Goal: Task Accomplishment & Management: Use online tool/utility

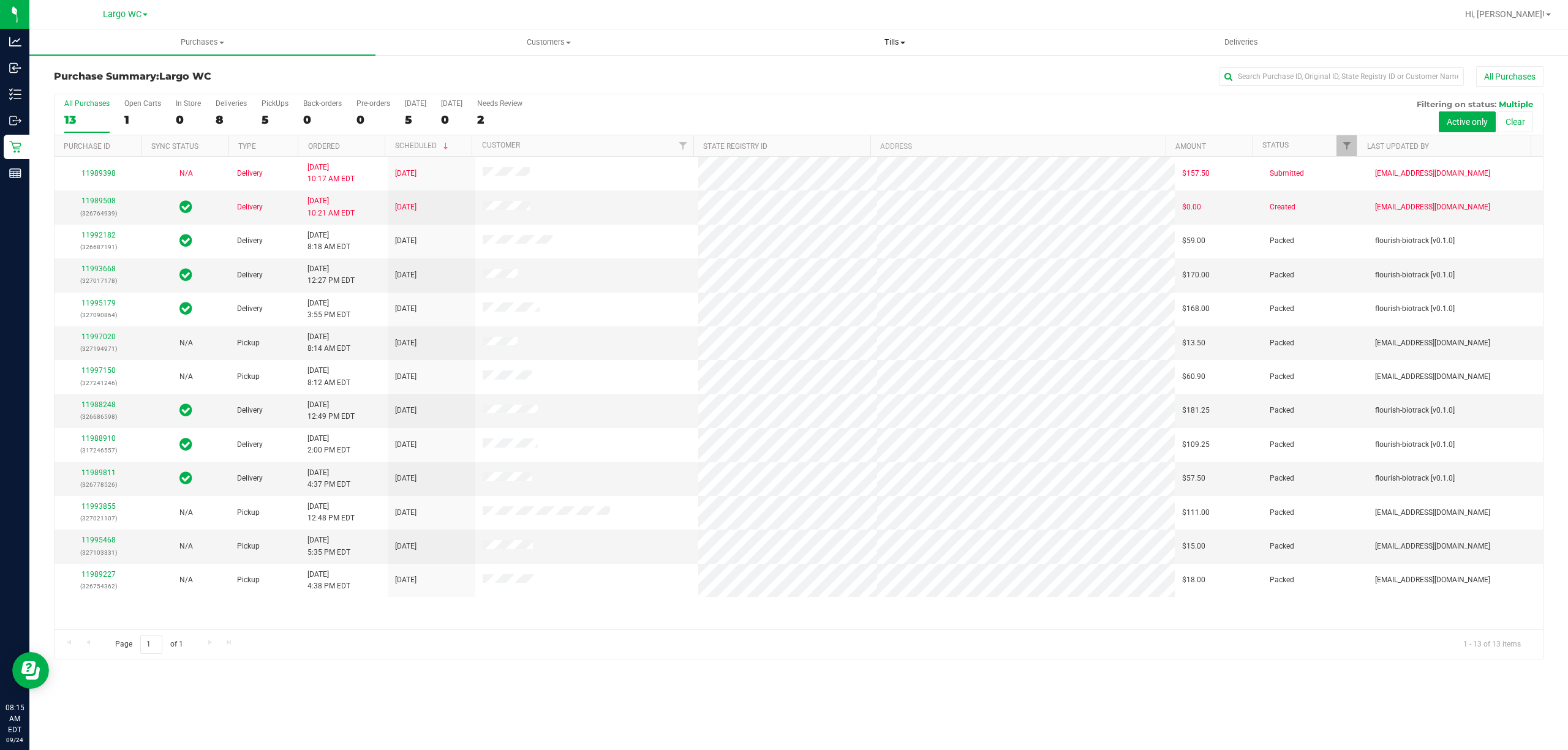
click at [888, 37] on span "Tills" at bounding box center [894, 42] width 345 height 11
click at [806, 66] on li "Manage tills" at bounding box center [894, 74] width 346 height 15
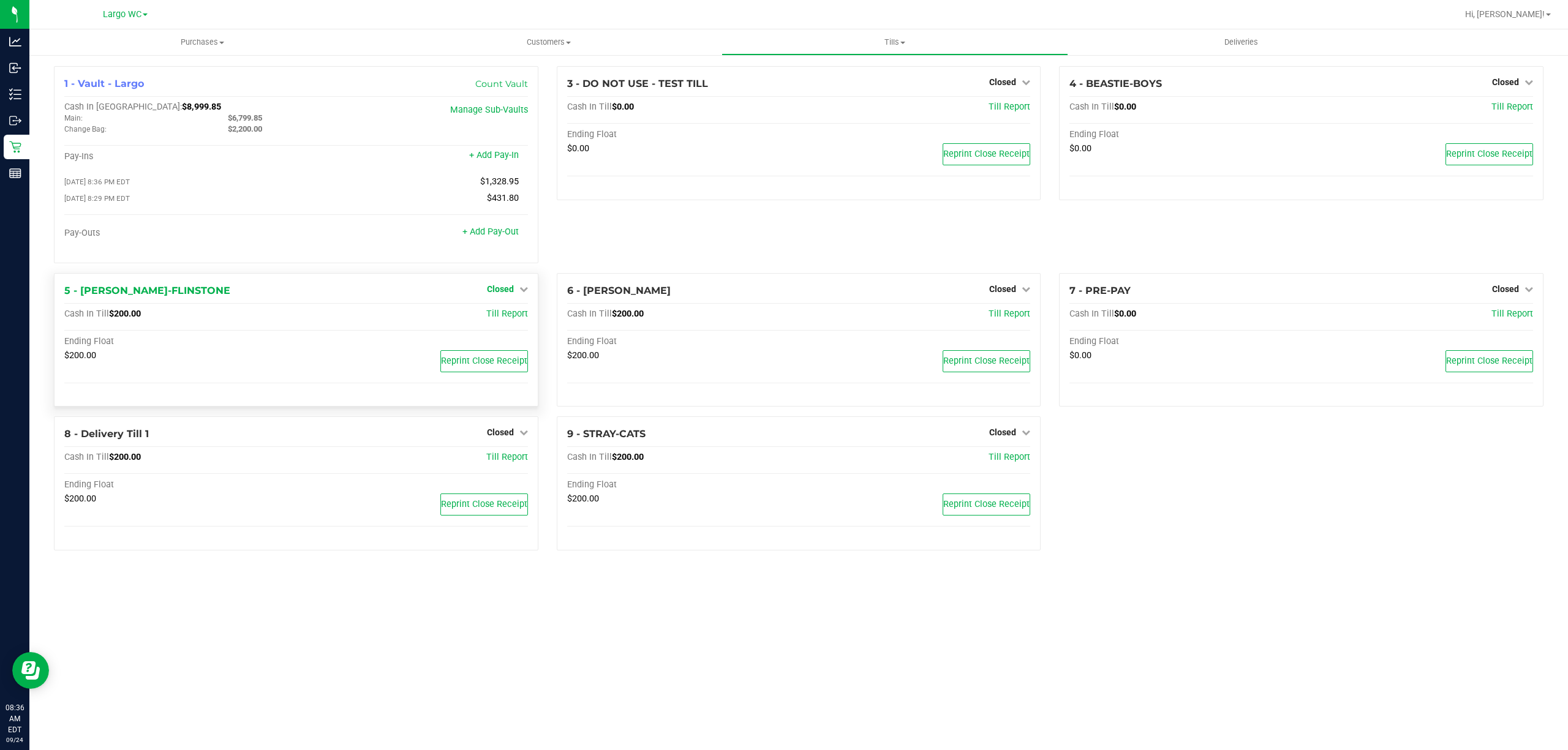
click at [515, 294] on link "Closed" at bounding box center [507, 289] width 41 height 10
click at [505, 316] on link "Open Till" at bounding box center [500, 314] width 33 height 10
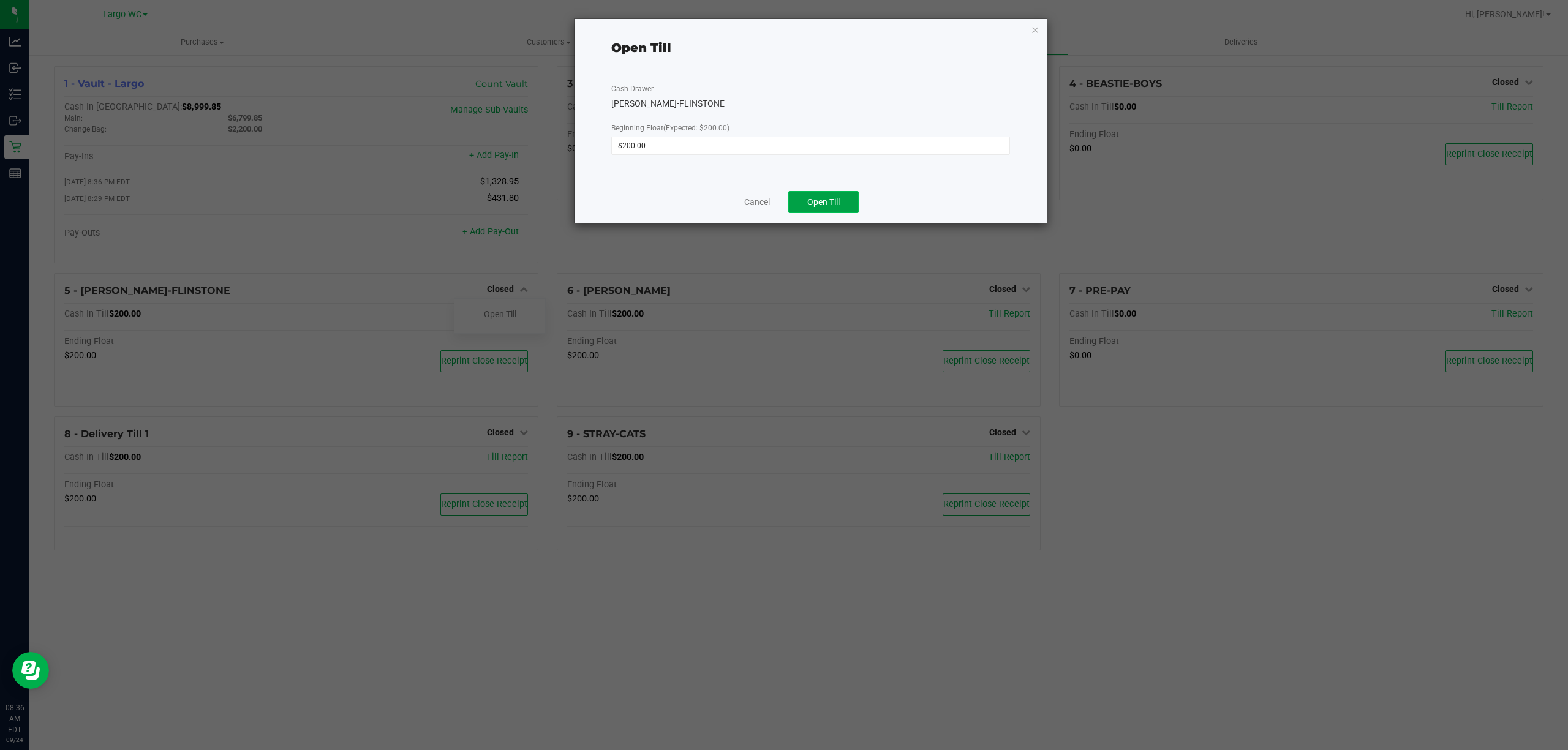
click at [829, 203] on span "Open Till" at bounding box center [823, 202] width 33 height 10
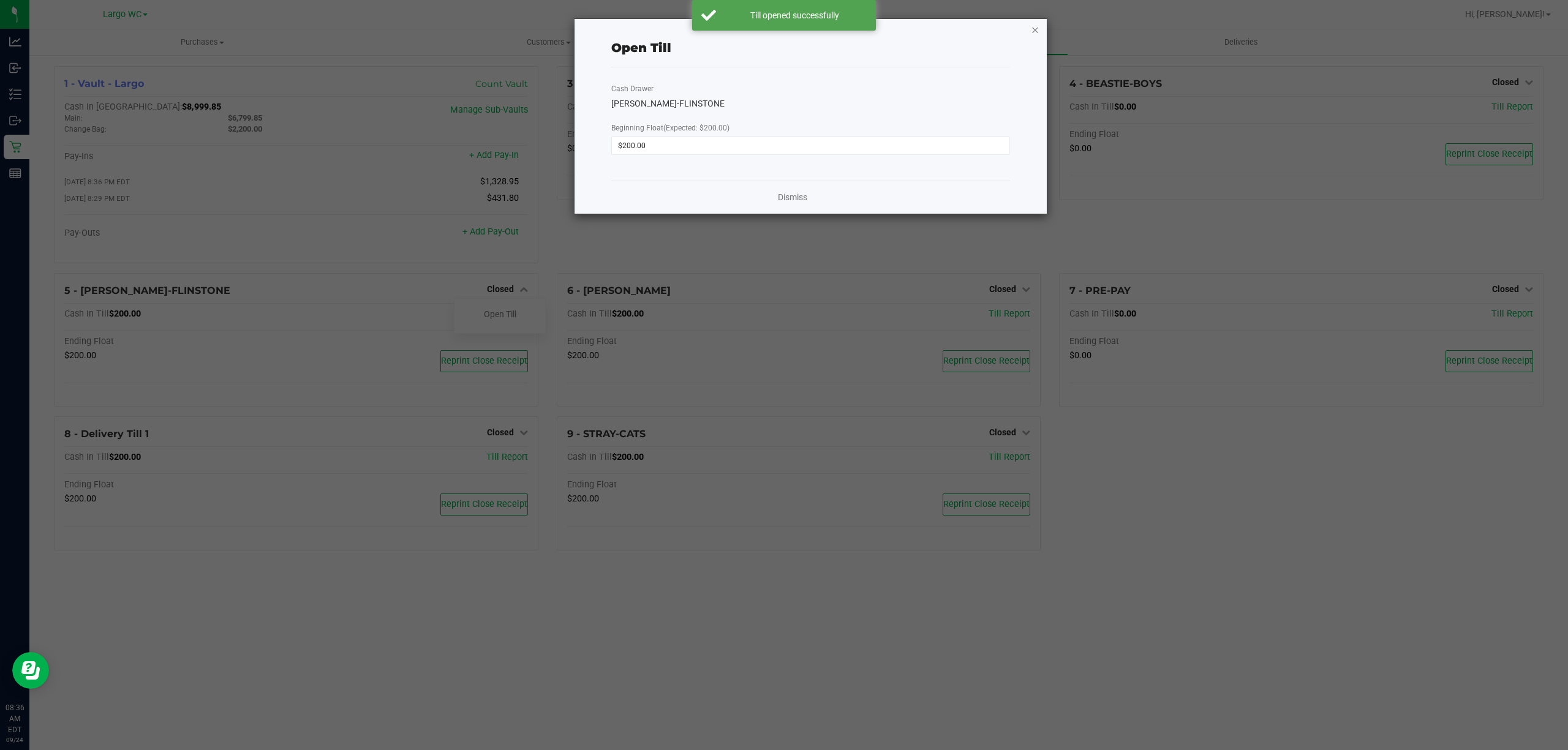
click at [1034, 32] on icon "button" at bounding box center [1035, 29] width 9 height 15
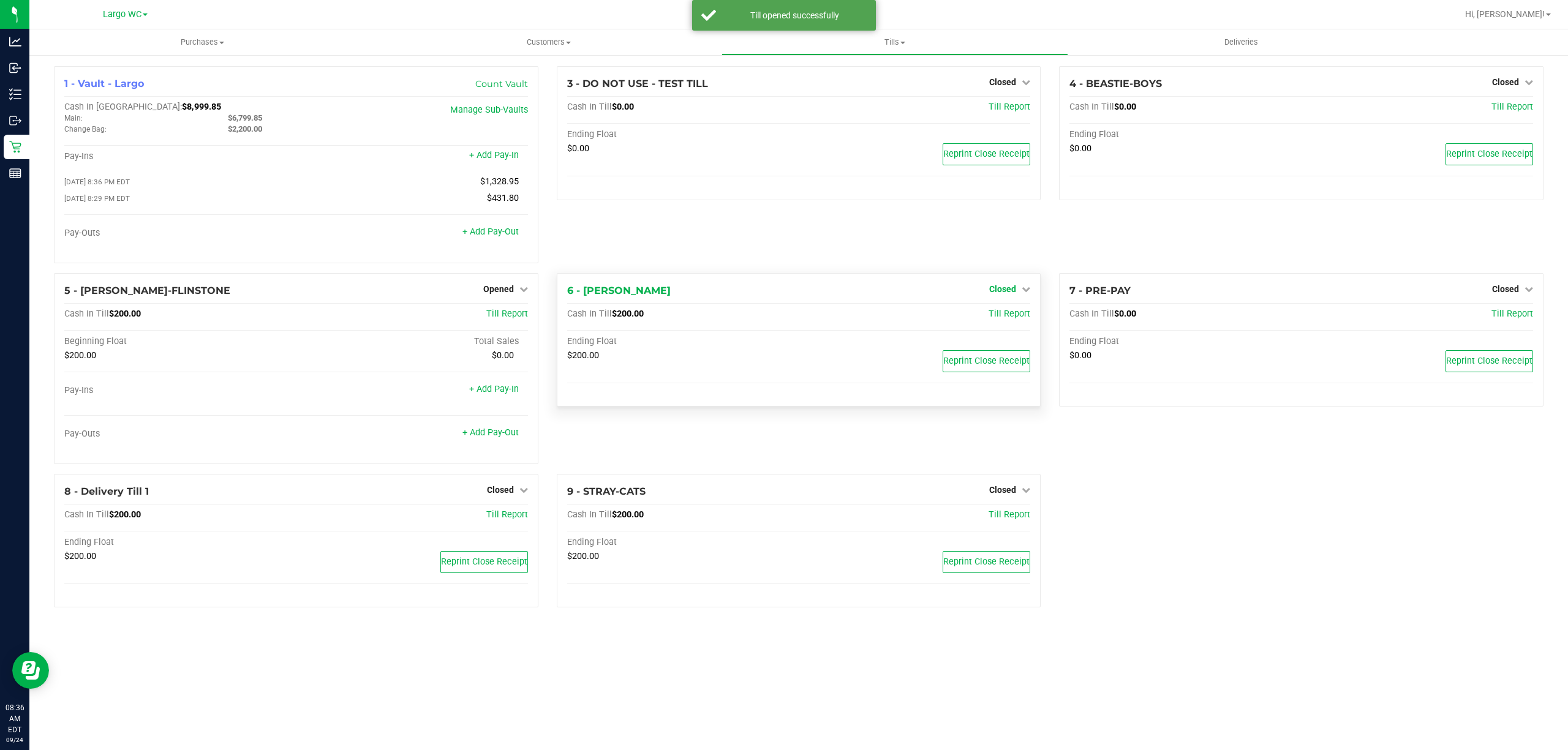
click at [1009, 291] on span "Closed" at bounding box center [1003, 289] width 27 height 10
click at [1008, 316] on link "Open Till" at bounding box center [1002, 314] width 33 height 10
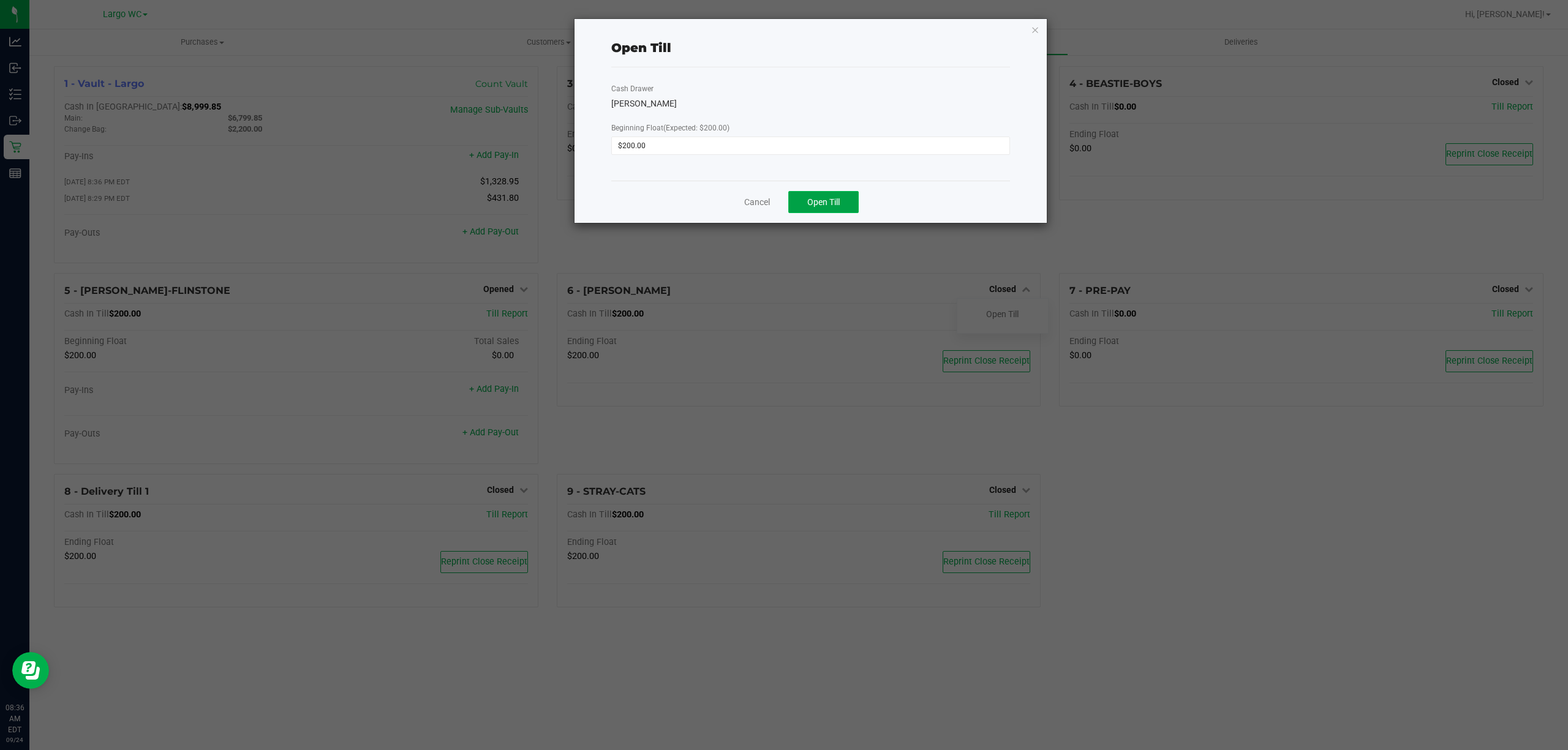
click at [841, 209] on button "Open Till" at bounding box center [823, 201] width 70 height 22
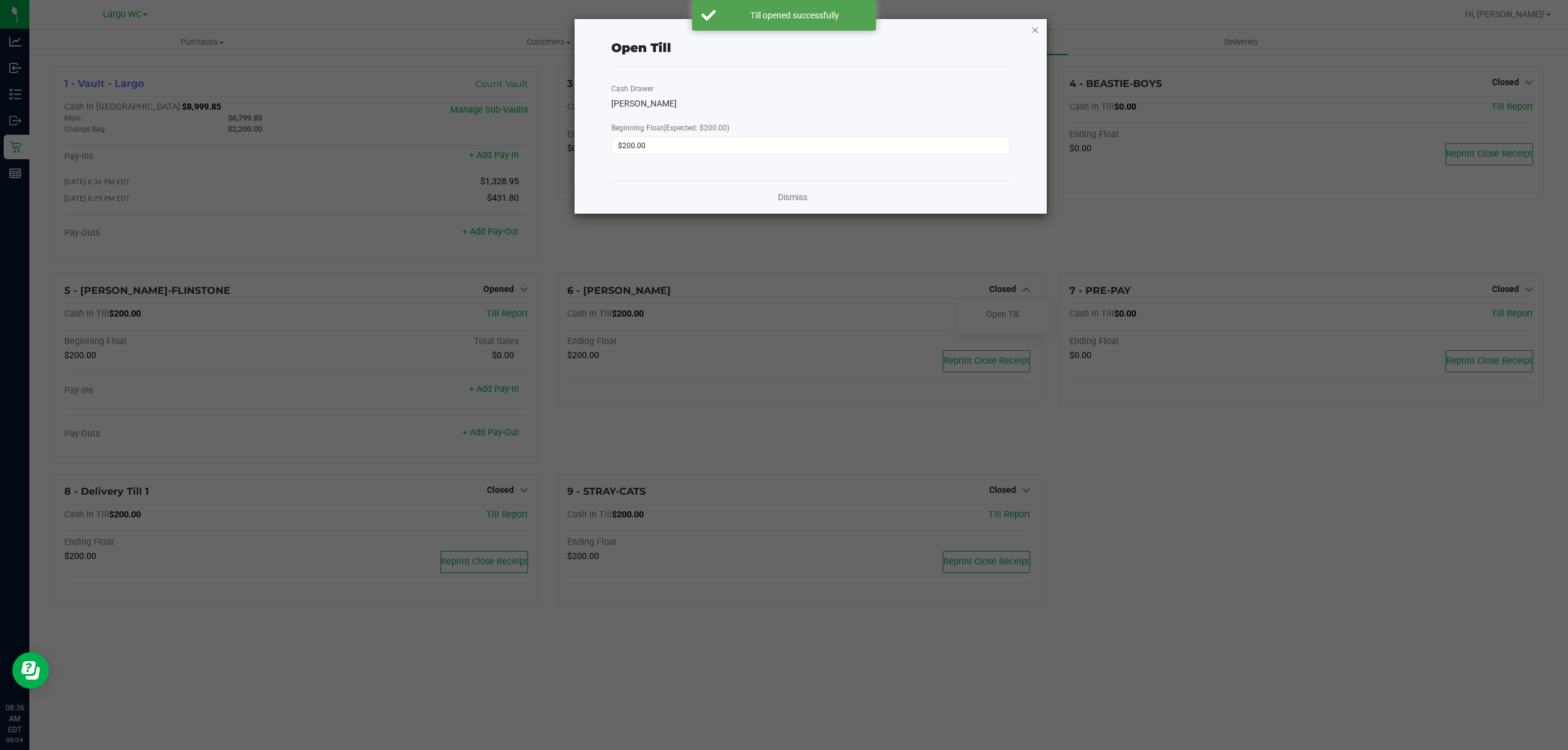
click at [1035, 27] on icon "button" at bounding box center [1035, 29] width 9 height 15
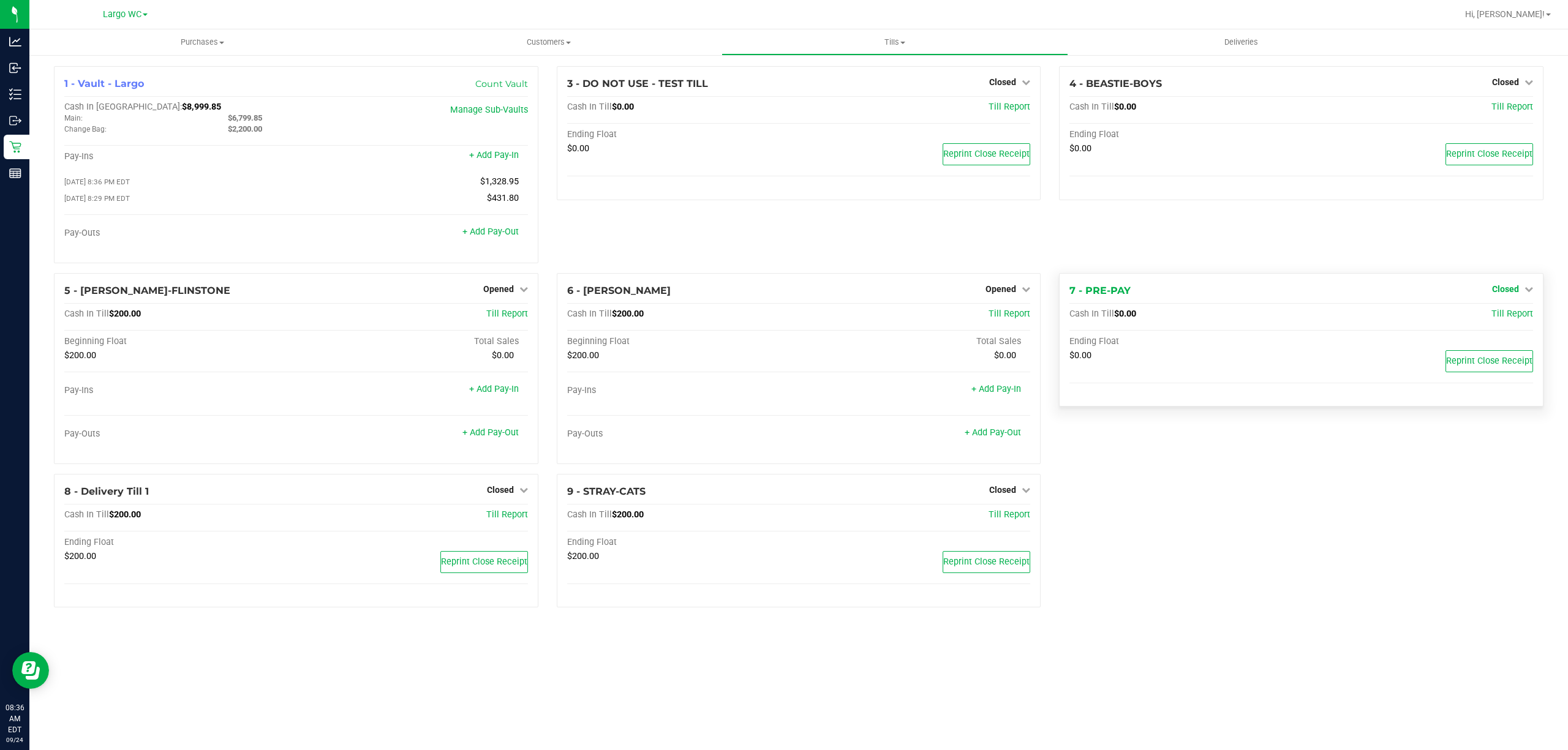
click at [1519, 287] on link "Closed" at bounding box center [1513, 289] width 41 height 10
click at [1515, 316] on link "Open Till" at bounding box center [1505, 314] width 33 height 10
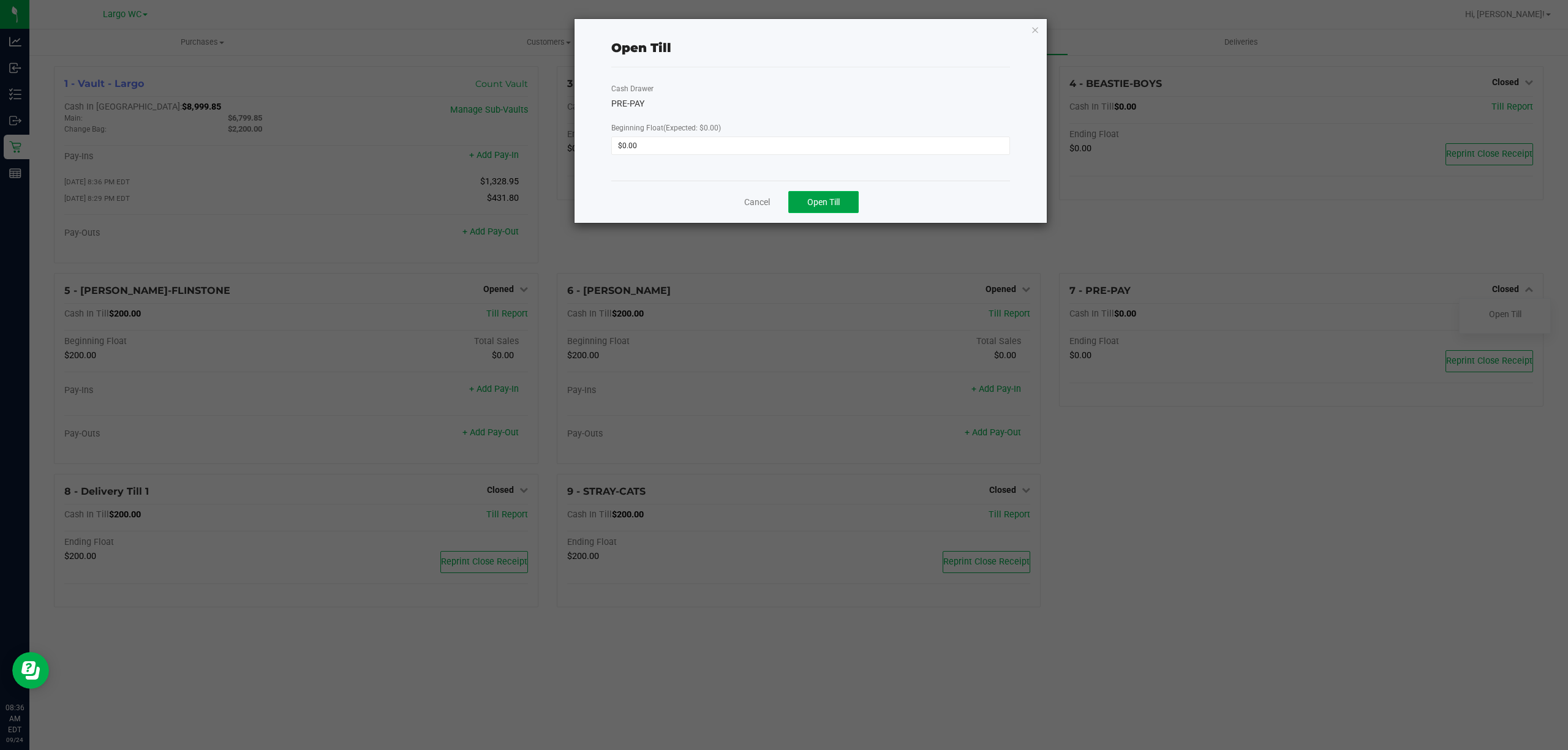
click at [851, 208] on button "Open Till" at bounding box center [823, 201] width 70 height 22
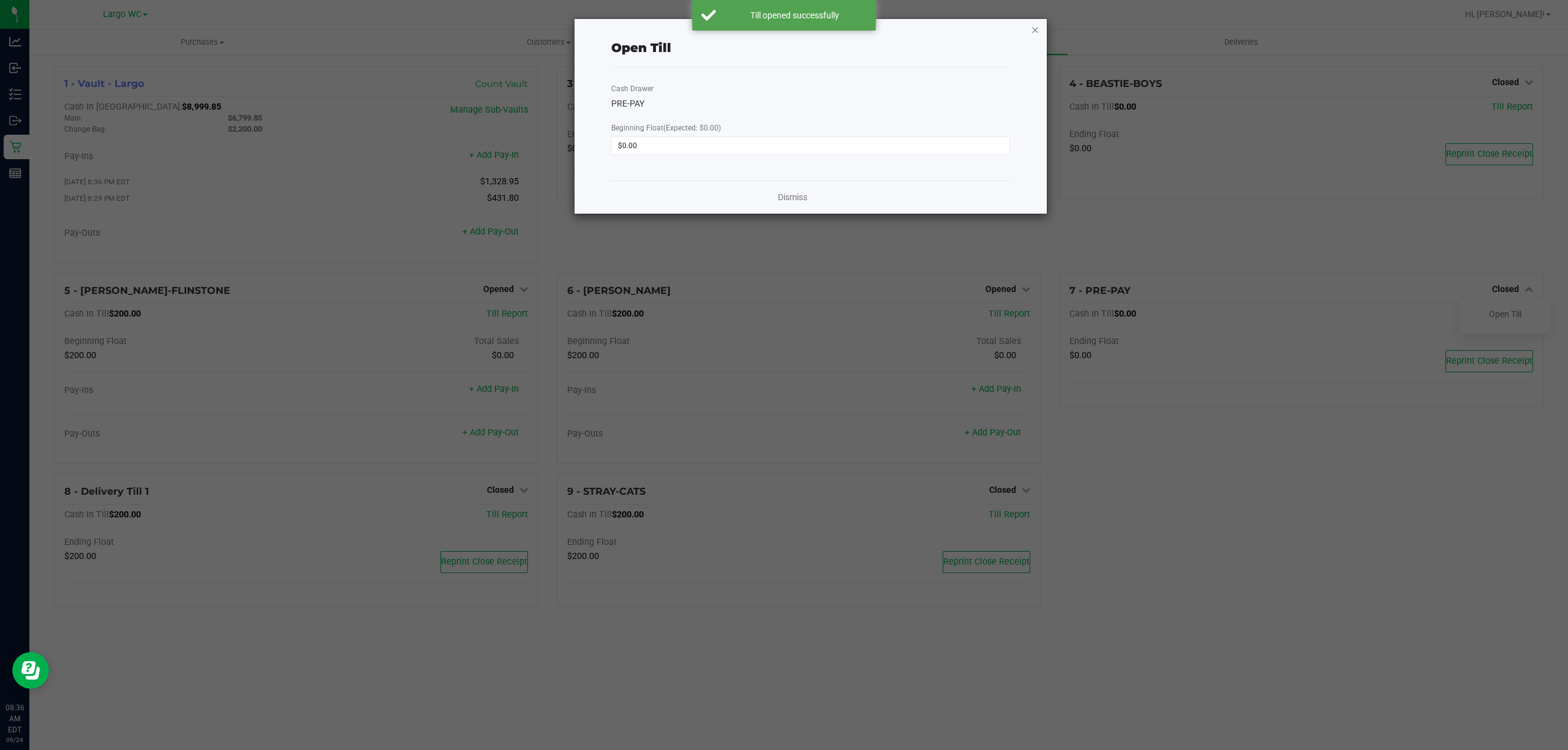
click at [1037, 30] on icon "button" at bounding box center [1035, 29] width 9 height 15
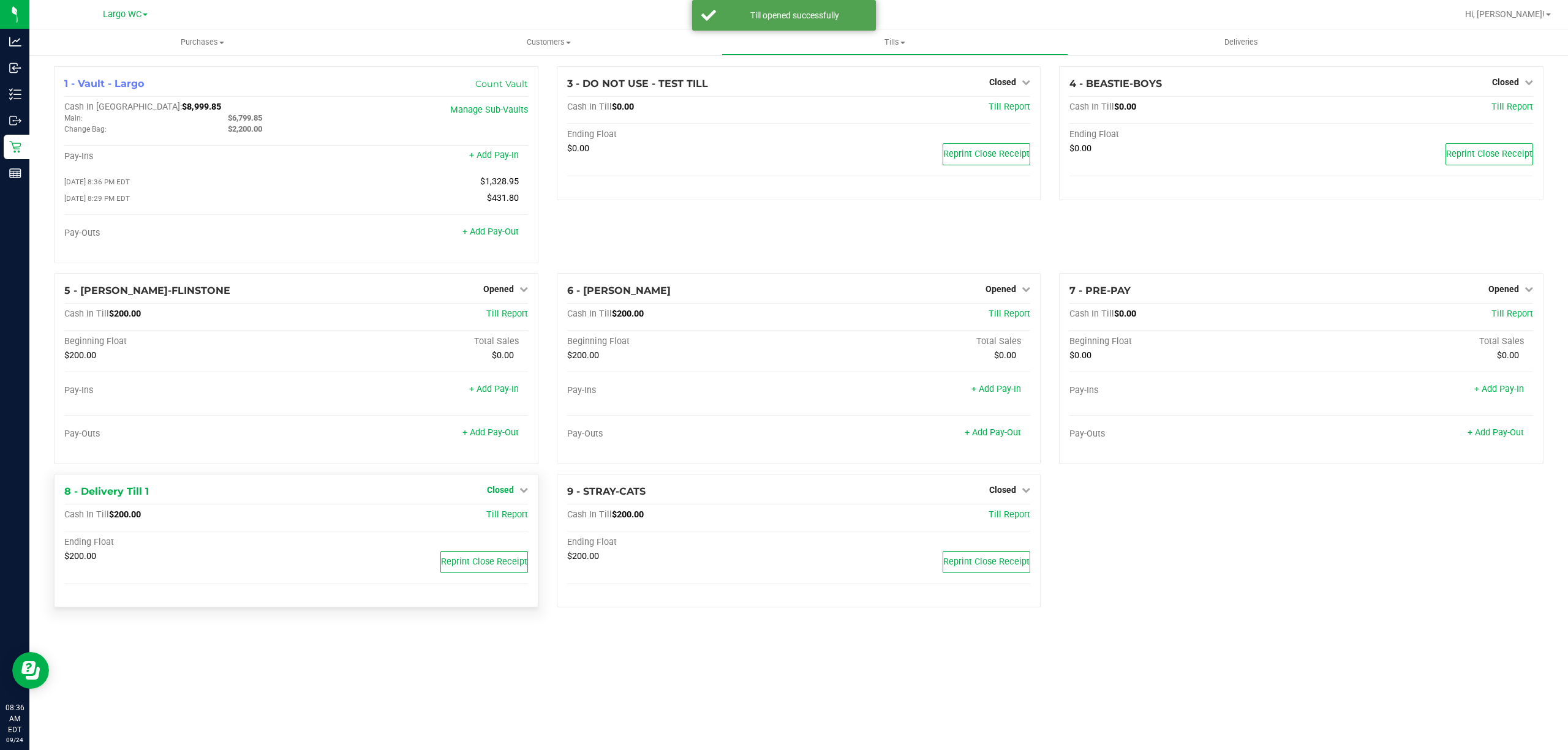
click at [513, 490] on span "Closed" at bounding box center [500, 489] width 27 height 10
click at [512, 523] on div "Open Till" at bounding box center [499, 515] width 90 height 15
click at [512, 517] on link "Open Till" at bounding box center [500, 515] width 33 height 10
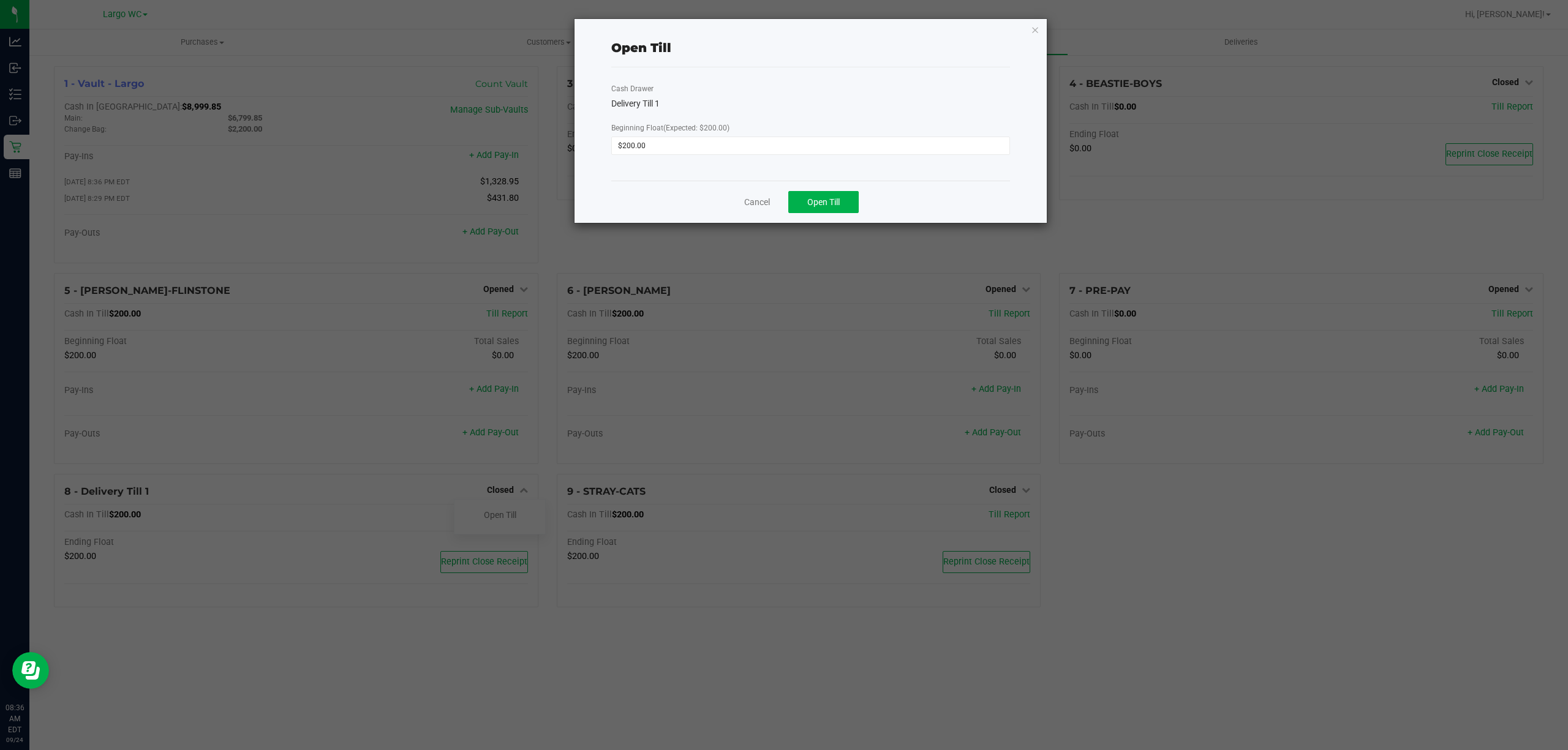
click at [833, 189] on div "Cancel Open Till" at bounding box center [811, 202] width 399 height 43
click at [834, 208] on button "Open Till" at bounding box center [823, 201] width 70 height 22
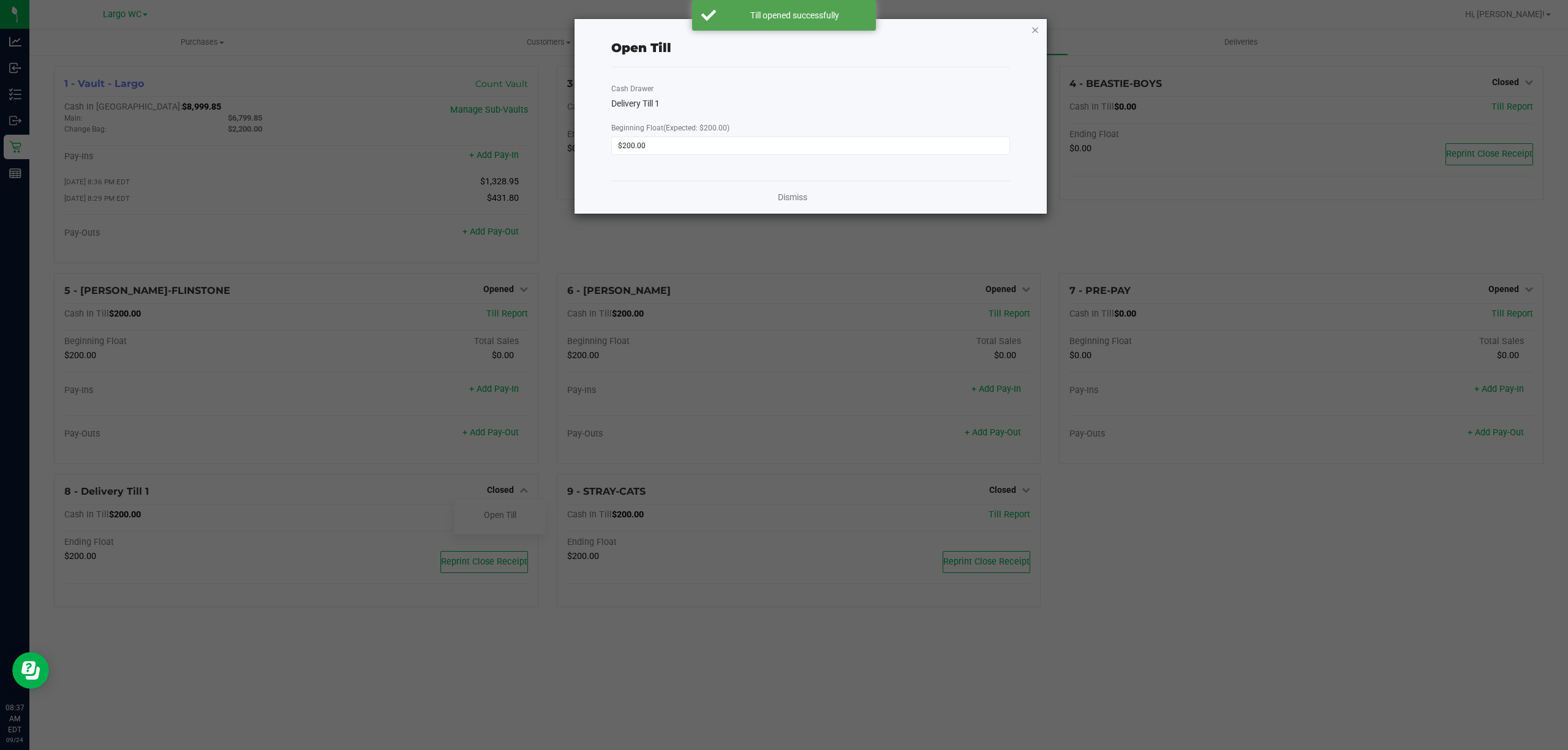
click at [1037, 29] on icon "button" at bounding box center [1035, 29] width 9 height 15
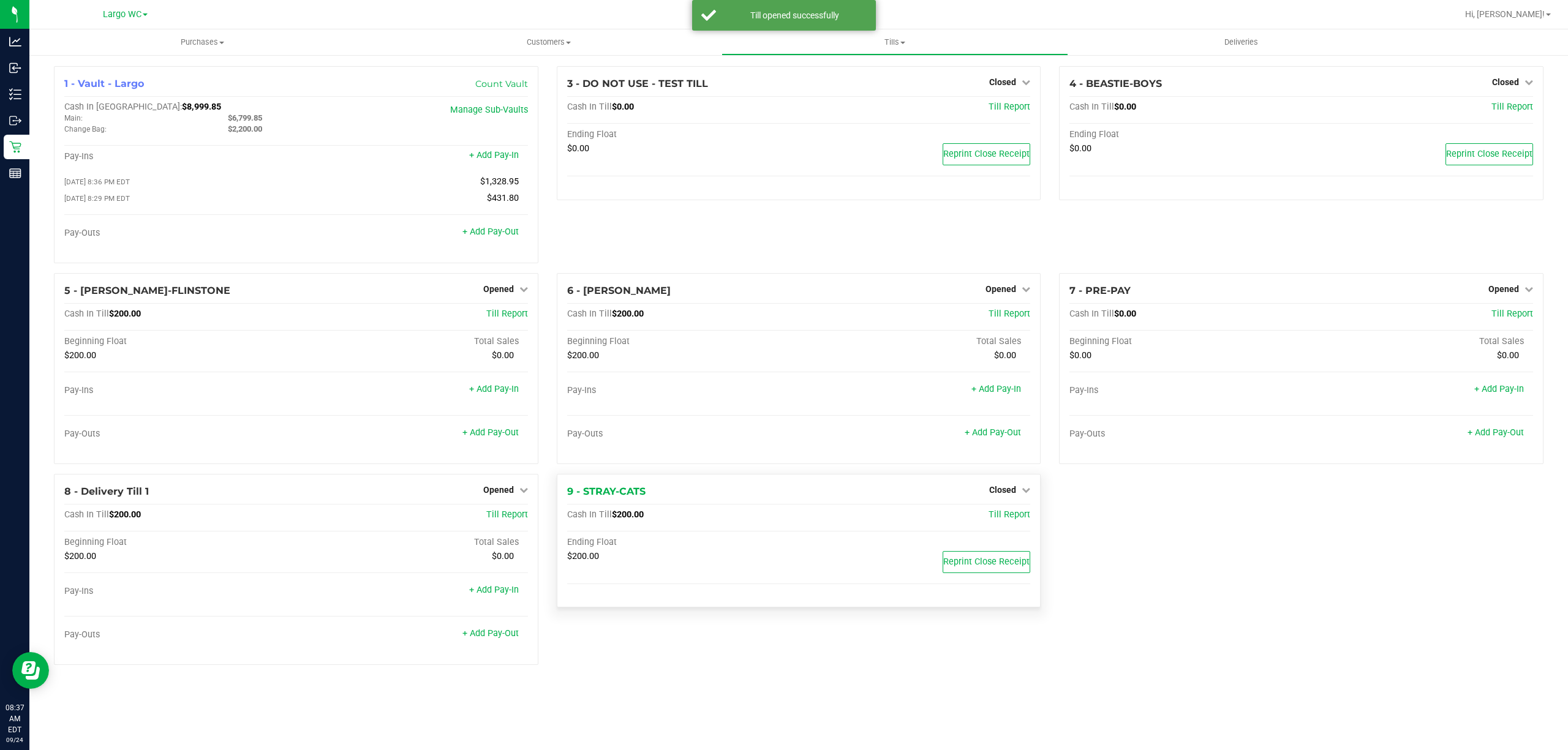
click at [1003, 487] on div "Closed" at bounding box center [1010, 490] width 41 height 15
click at [1003, 495] on span "Closed" at bounding box center [1003, 489] width 27 height 10
click at [1007, 520] on link "Open Till" at bounding box center [1002, 515] width 33 height 10
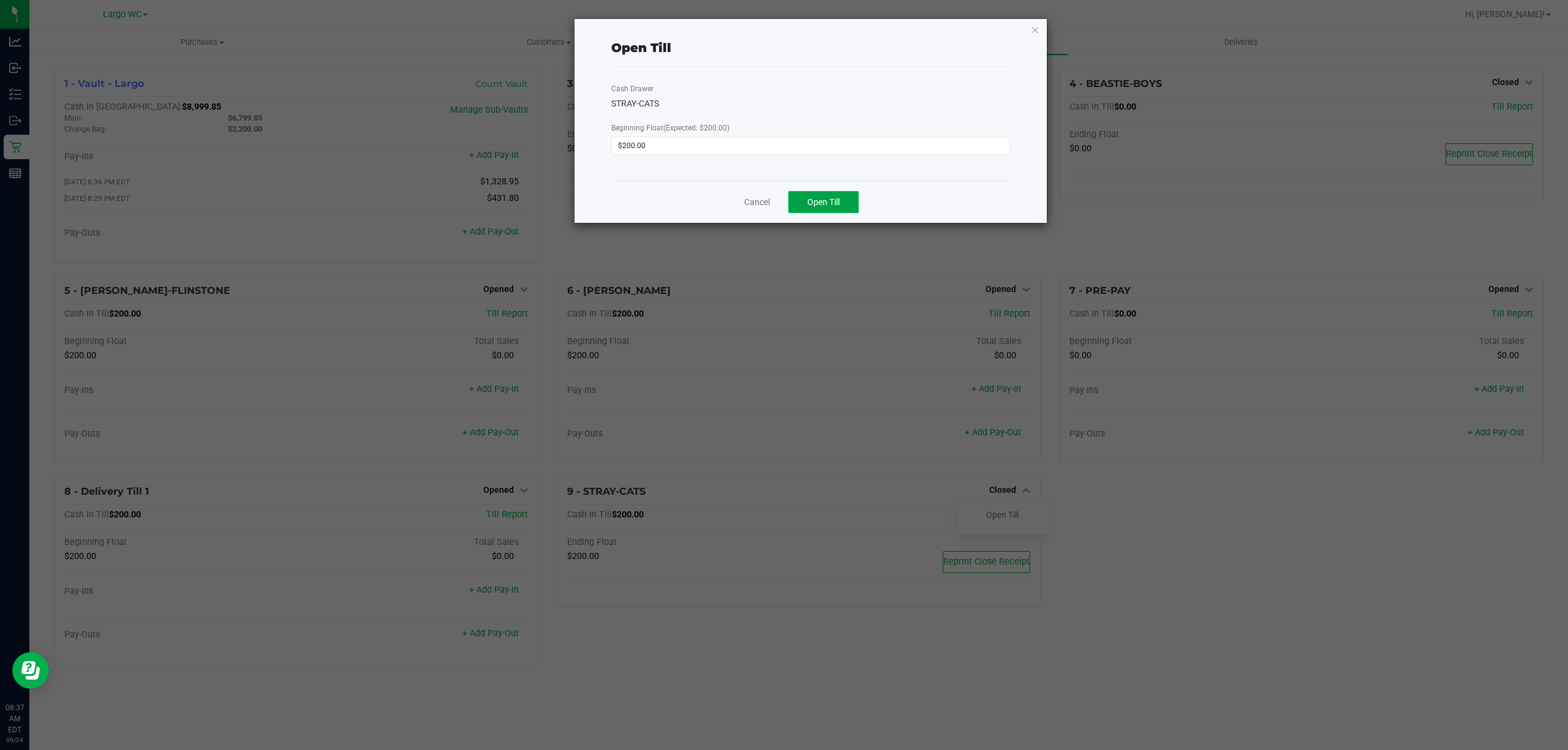
click at [843, 208] on button "Open Till" at bounding box center [823, 201] width 70 height 22
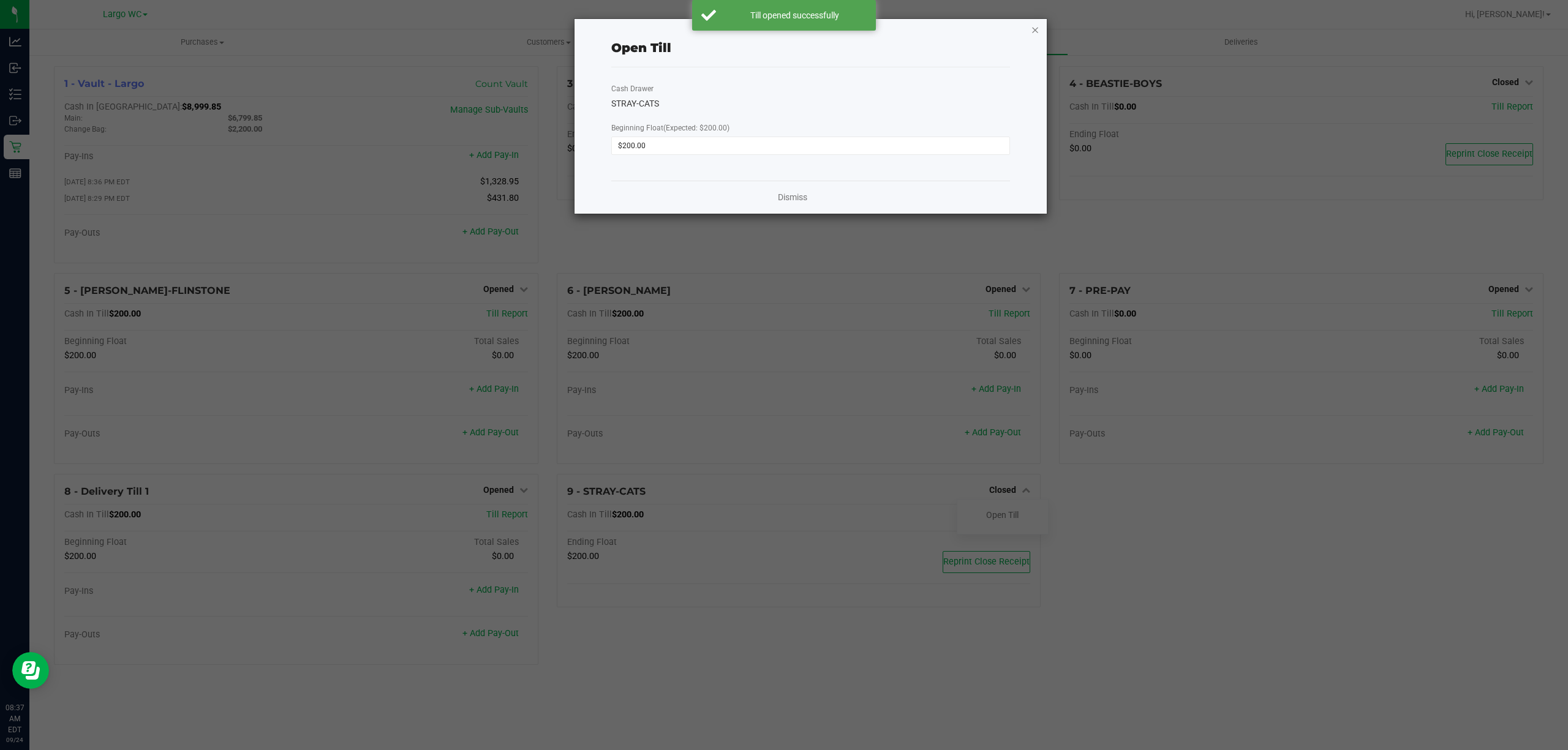
click at [1031, 30] on icon "button" at bounding box center [1035, 29] width 9 height 15
